Goal: Task Accomplishment & Management: Complete application form

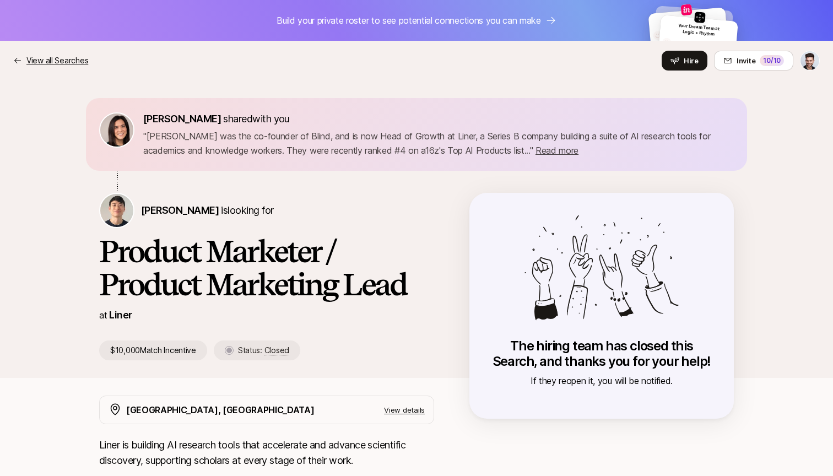
click at [69, 63] on p "View all Searches" at bounding box center [57, 60] width 62 height 13
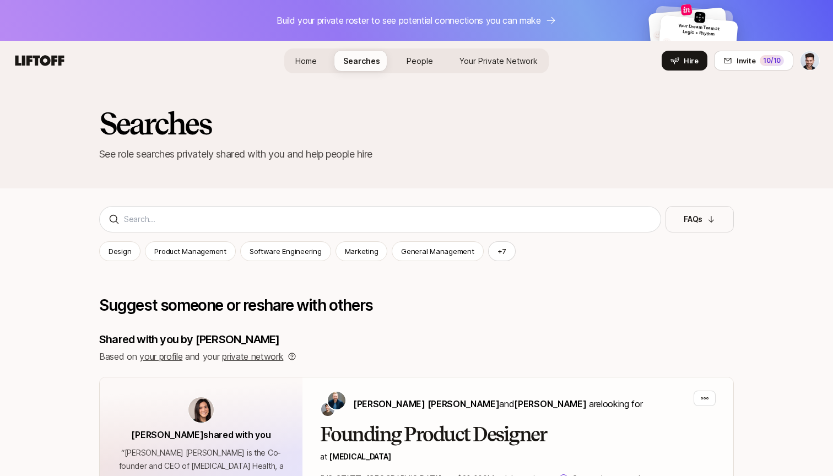
click at [409, 65] on span "People" at bounding box center [420, 60] width 26 height 9
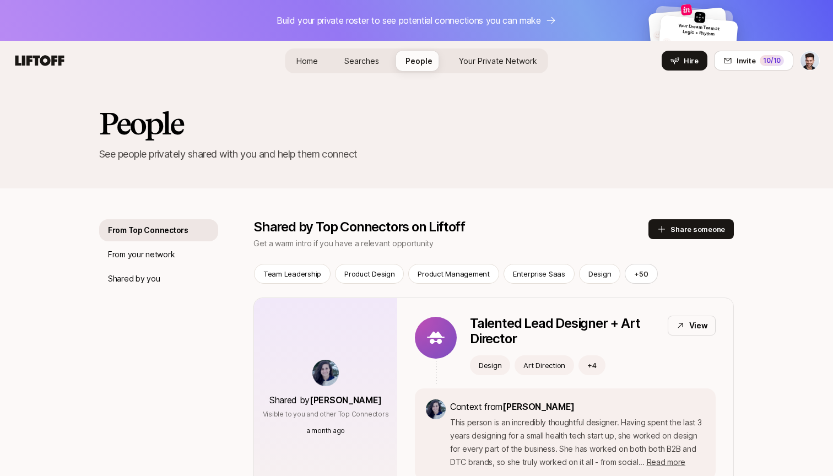
click at [478, 61] on span "Your Private Network" at bounding box center [498, 60] width 78 height 9
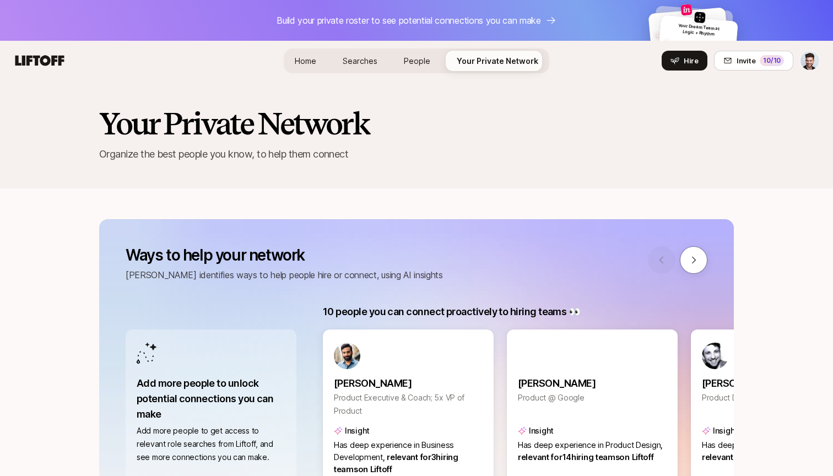
click at [410, 62] on span "People" at bounding box center [417, 60] width 26 height 9
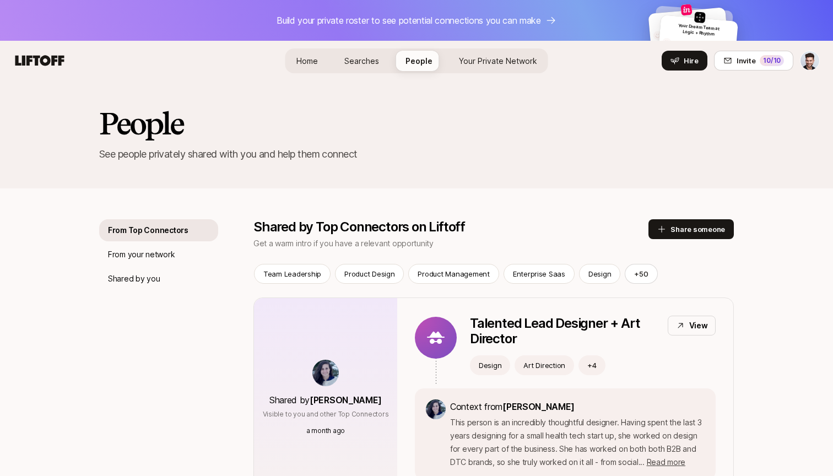
click at [370, 61] on span "Searches" at bounding box center [361, 60] width 35 height 9
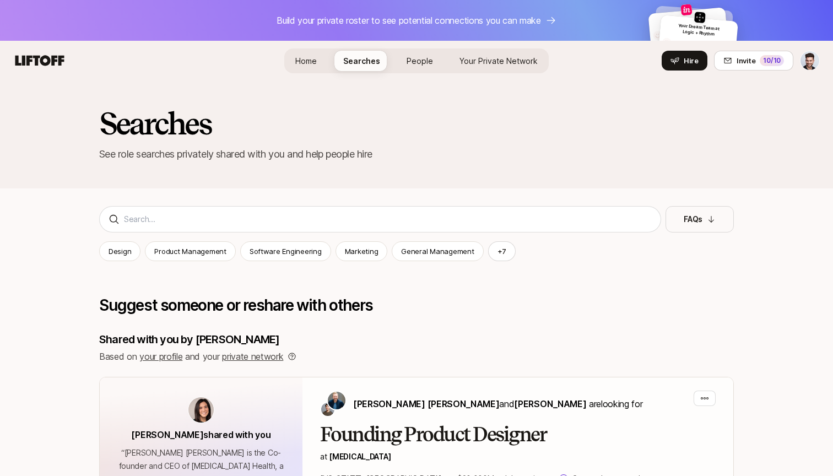
click at [314, 59] on span "Home" at bounding box center [305, 60] width 21 height 9
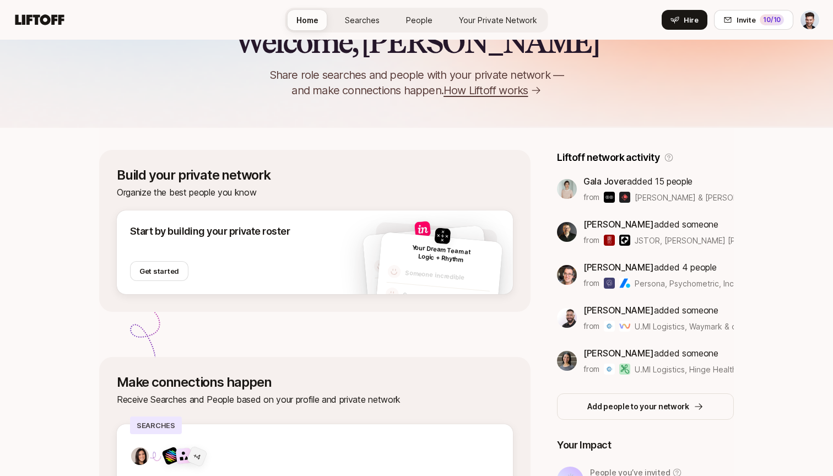
scroll to position [150, 0]
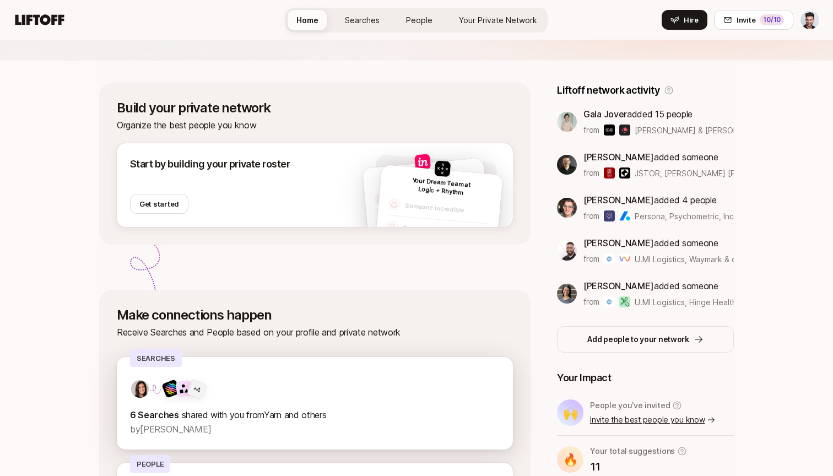
click at [274, 377] on div "+ 4 6 Searches shared with you from Yarn and others by [PERSON_NAME]" at bounding box center [315, 403] width 396 height 93
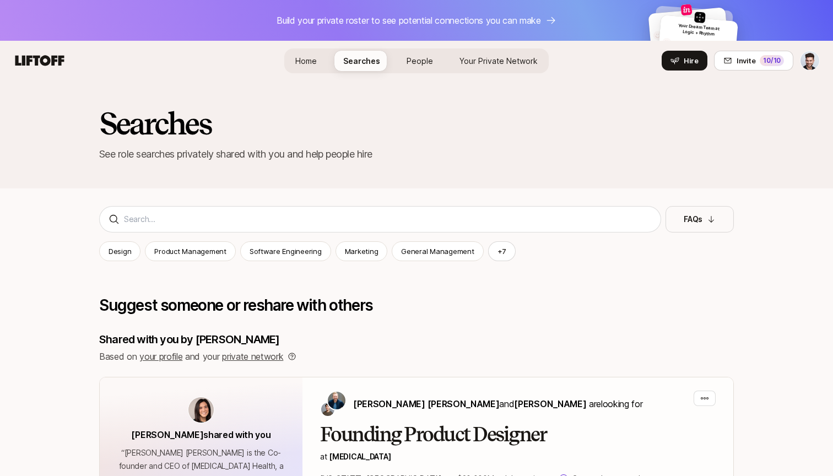
click at [484, 71] on link "Your Private Network Your Network" at bounding box center [499, 61] width 96 height 20
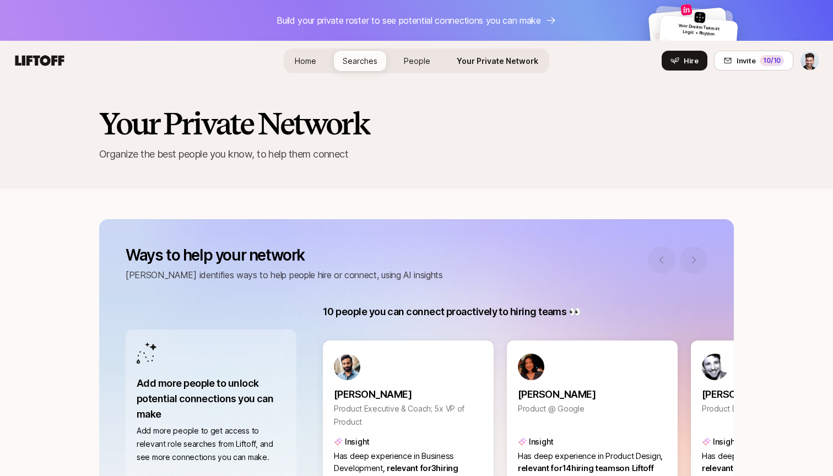
click at [490, 60] on span "Your Private Network" at bounding box center [498, 60] width 82 height 9
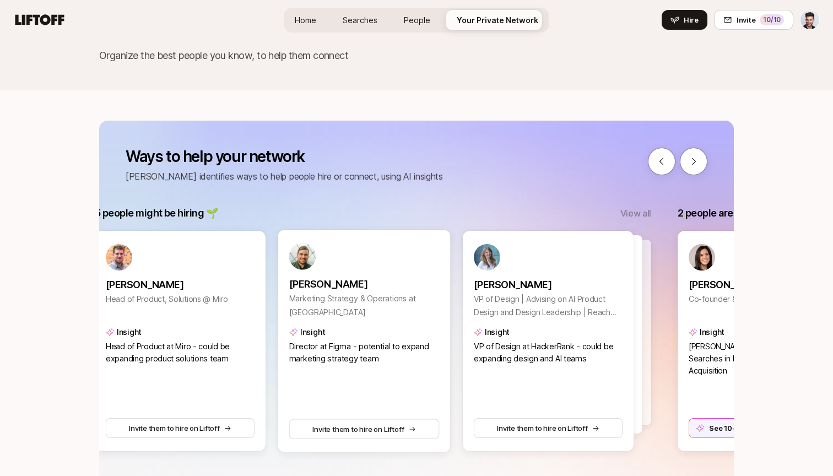
scroll to position [0, 830]
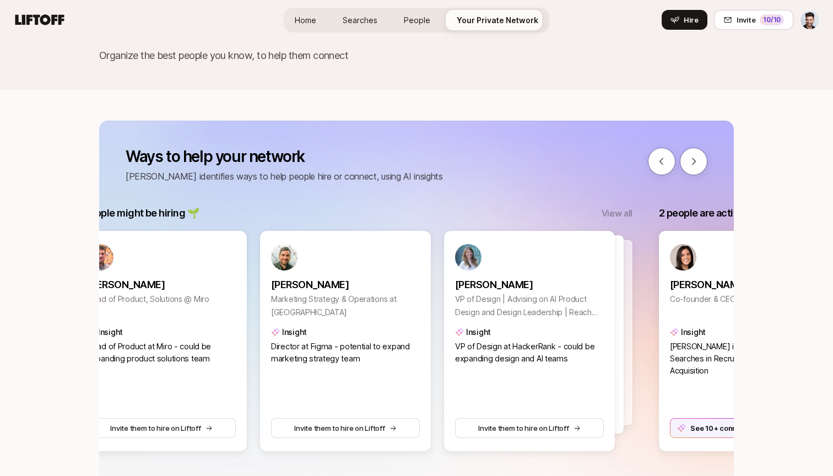
click at [621, 219] on p "View all" at bounding box center [617, 213] width 31 height 14
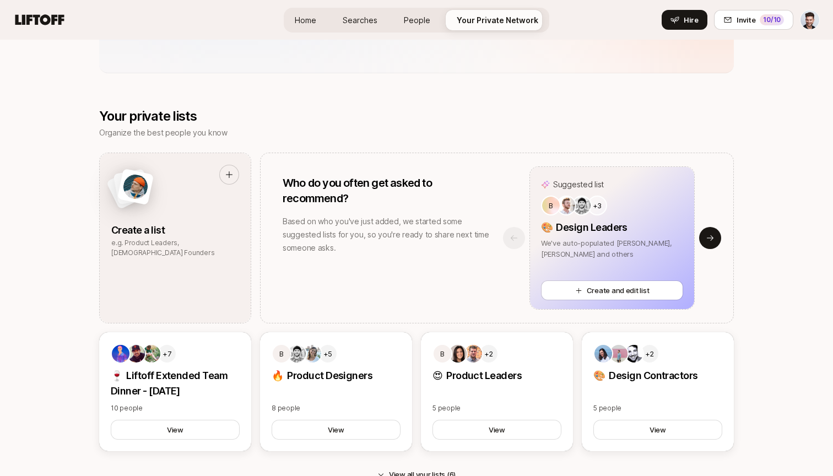
scroll to position [531, 0]
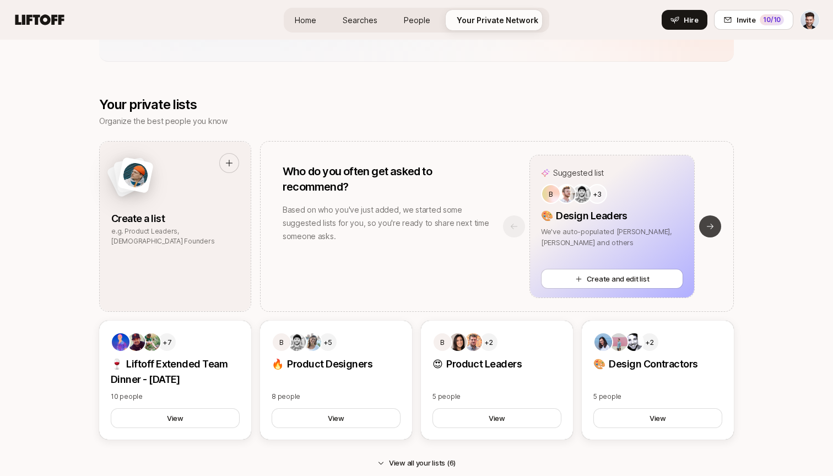
click at [710, 224] on icon at bounding box center [710, 226] width 9 height 9
click at [514, 236] on button "Previous slide" at bounding box center [514, 226] width 22 height 22
click at [716, 226] on button "Next slide" at bounding box center [710, 226] width 22 height 22
click at [716, 226] on div "Suggested list B 📢 Product Strategy Leaders We've auto-populated [PERSON_NAME],…" at bounding box center [612, 226] width 242 height 143
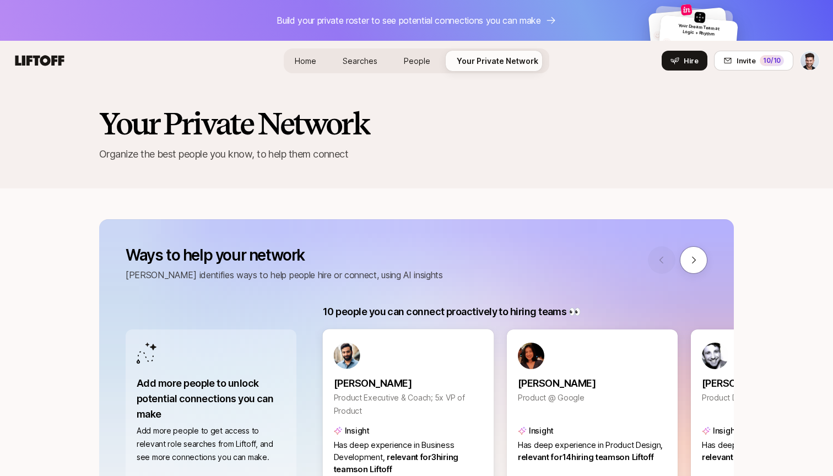
scroll to position [0, 0]
click at [697, 35] on span "Your Dream Team at Logic + Rhythm" at bounding box center [698, 30] width 41 height 14
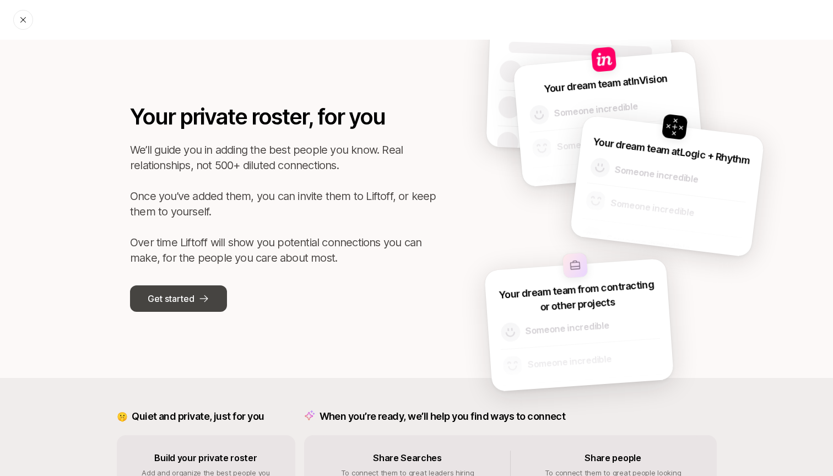
click at [187, 302] on p "Get started" at bounding box center [171, 299] width 46 height 14
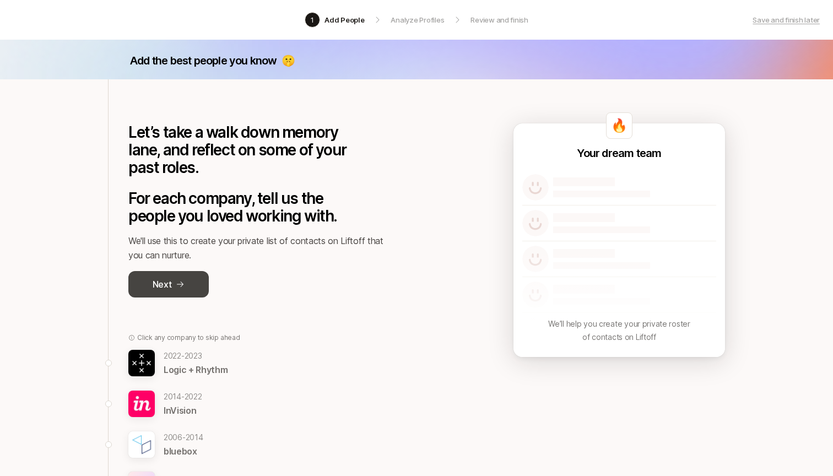
click at [187, 274] on button "Next" at bounding box center [168, 284] width 80 height 26
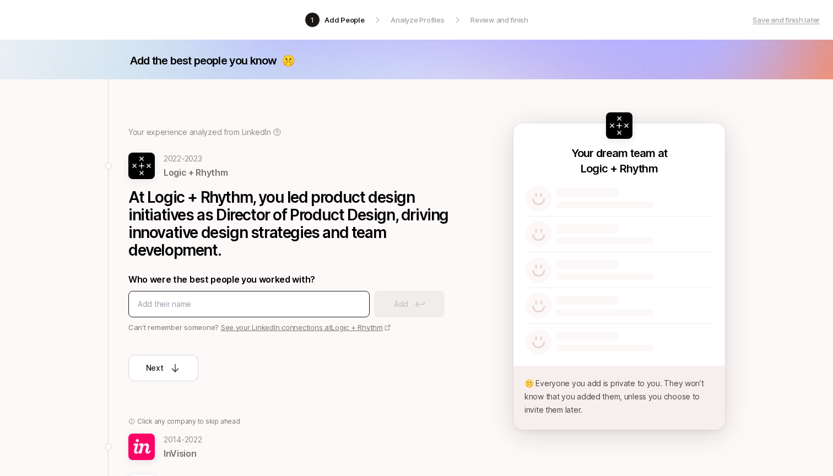
click at [249, 304] on input at bounding box center [249, 304] width 223 height 13
click at [283, 302] on input "[PERSON_NAME]" at bounding box center [249, 304] width 223 height 13
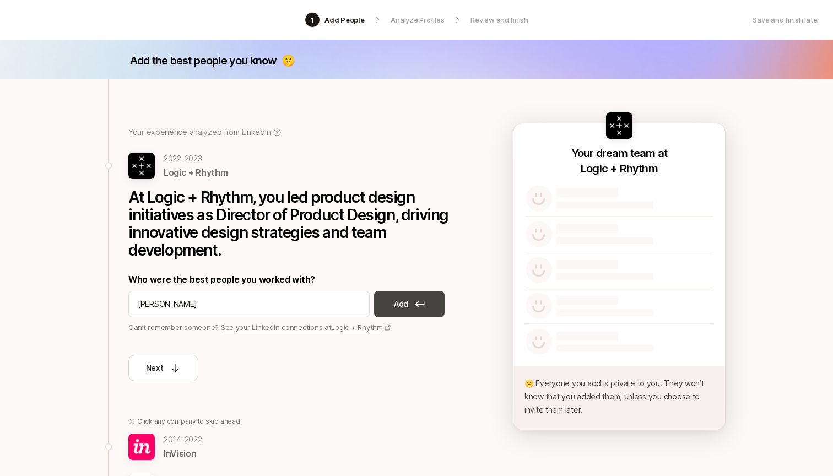
type input "[PERSON_NAME]"
click at [421, 306] on icon at bounding box center [420, 304] width 10 height 7
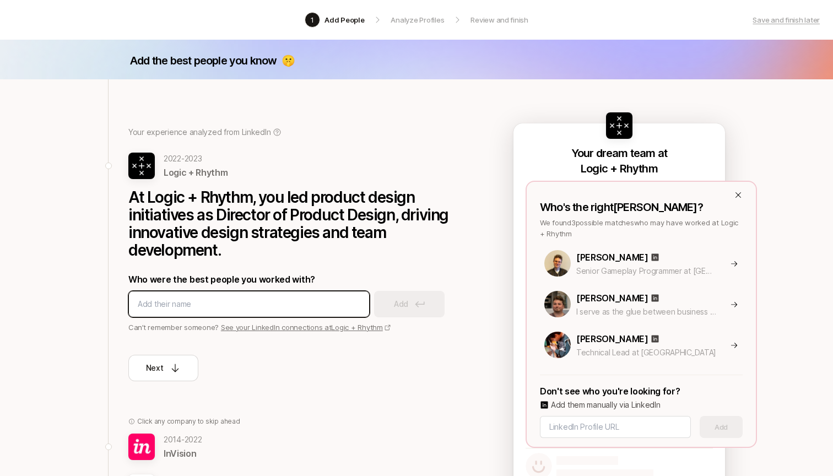
click at [343, 304] on input at bounding box center [249, 304] width 223 height 13
type input "[PERSON_NAME]"
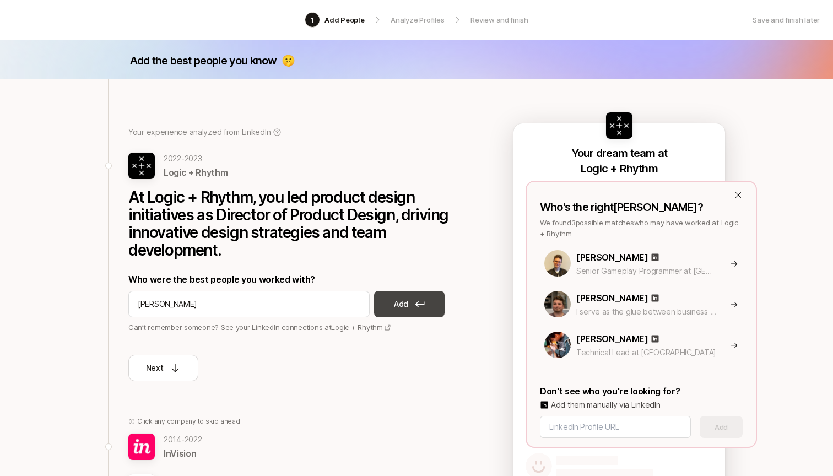
drag, startPoint x: 335, startPoint y: 305, endPoint x: 419, endPoint y: 303, distance: 84.3
click at [419, 303] on icon at bounding box center [420, 304] width 10 height 7
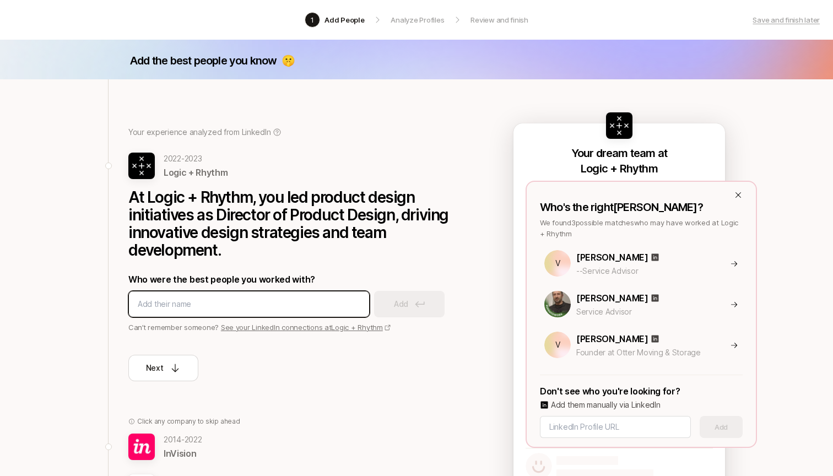
click at [321, 303] on input at bounding box center [249, 304] width 223 height 13
